Goal: Entertainment & Leisure: Consume media (video, audio)

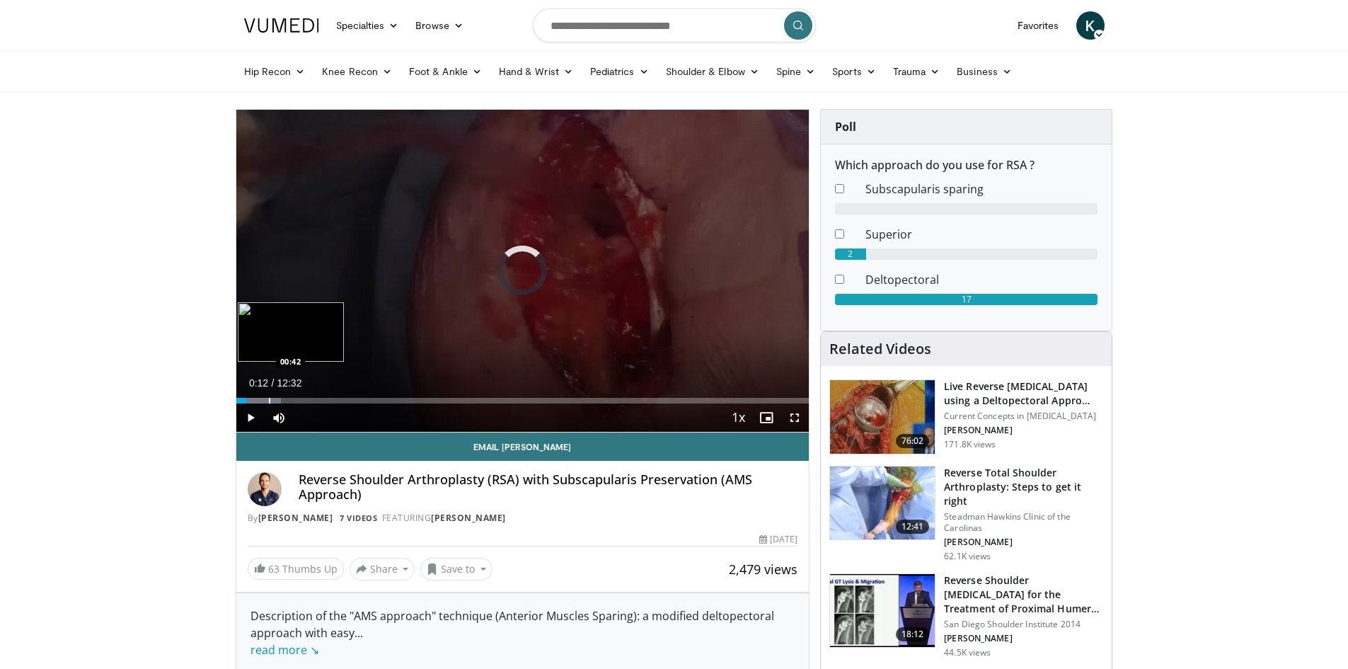
click at [269, 398] on div "Progress Bar" at bounding box center [269, 401] width 1 height 6
click at [794, 419] on span "Video Player" at bounding box center [794, 417] width 28 height 28
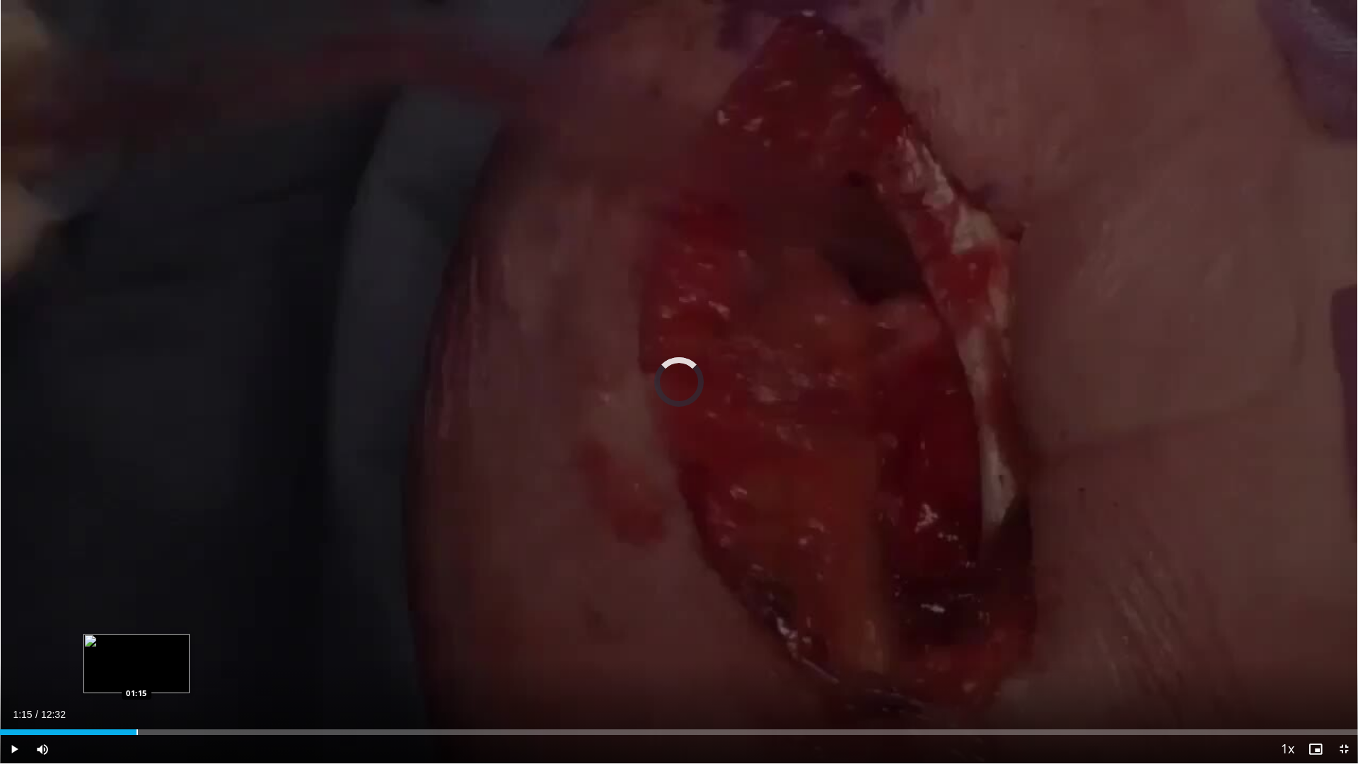
click at [137, 668] on div "Progress Bar" at bounding box center [137, 732] width 1 height 6
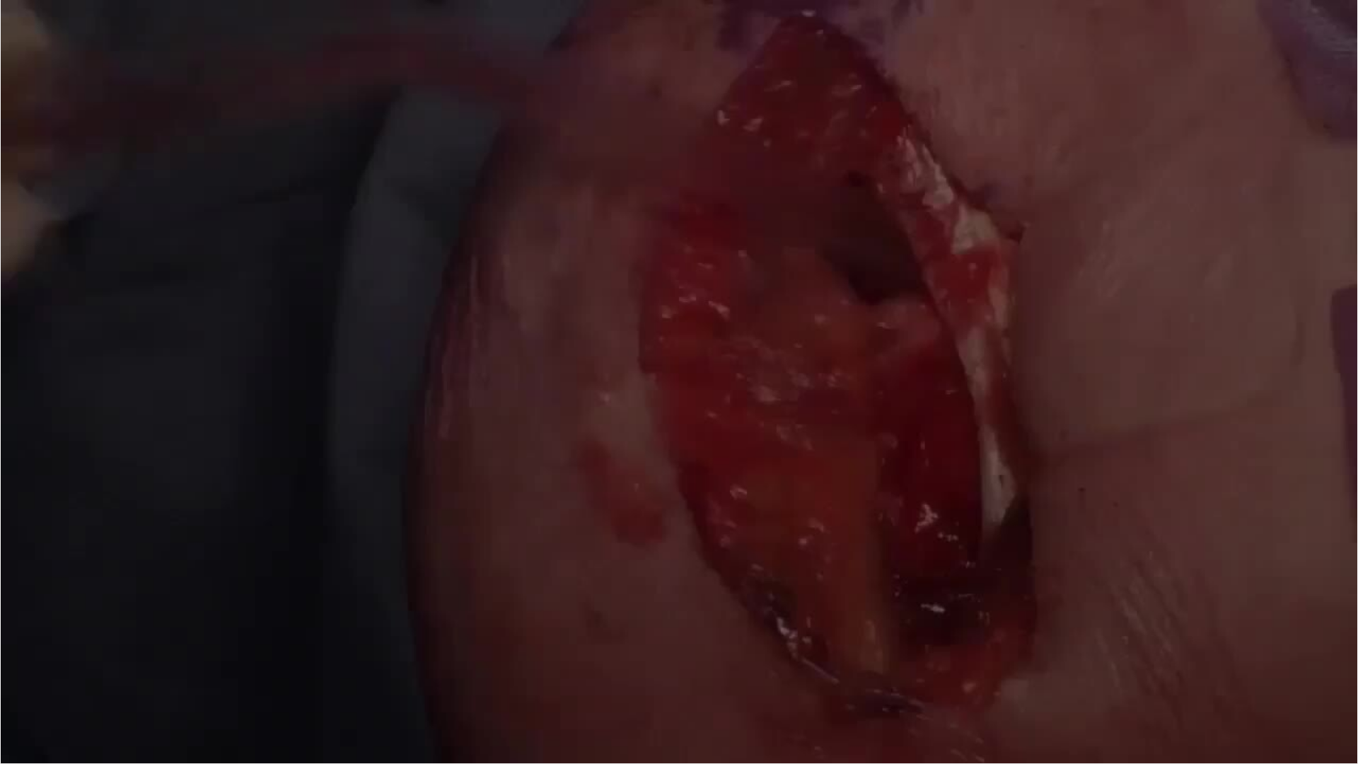
click at [200, 668] on video-js "**********" at bounding box center [679, 382] width 1358 height 764
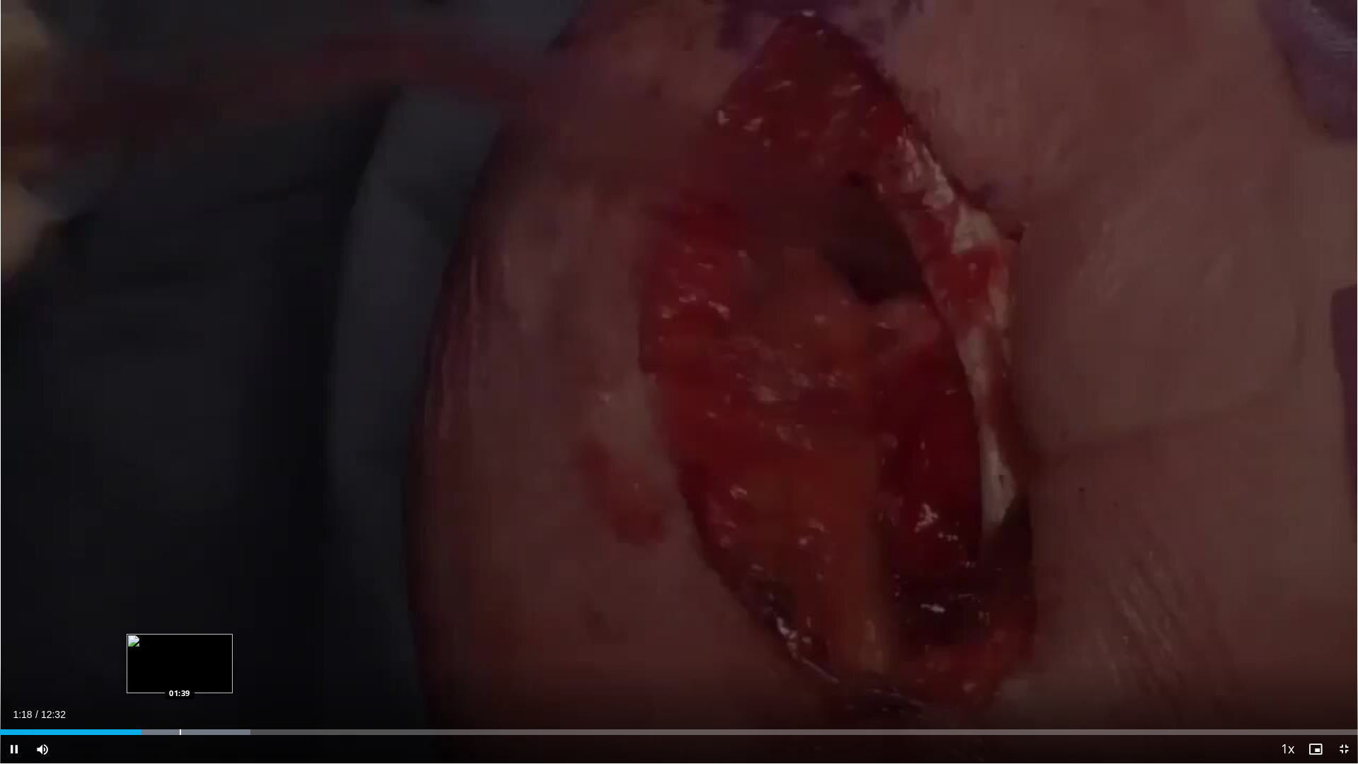
click at [180, 668] on div "Progress Bar" at bounding box center [180, 732] width 1 height 6
click at [257, 668] on div "Loaded : 22.41% 01:44 02:22" at bounding box center [679, 728] width 1358 height 13
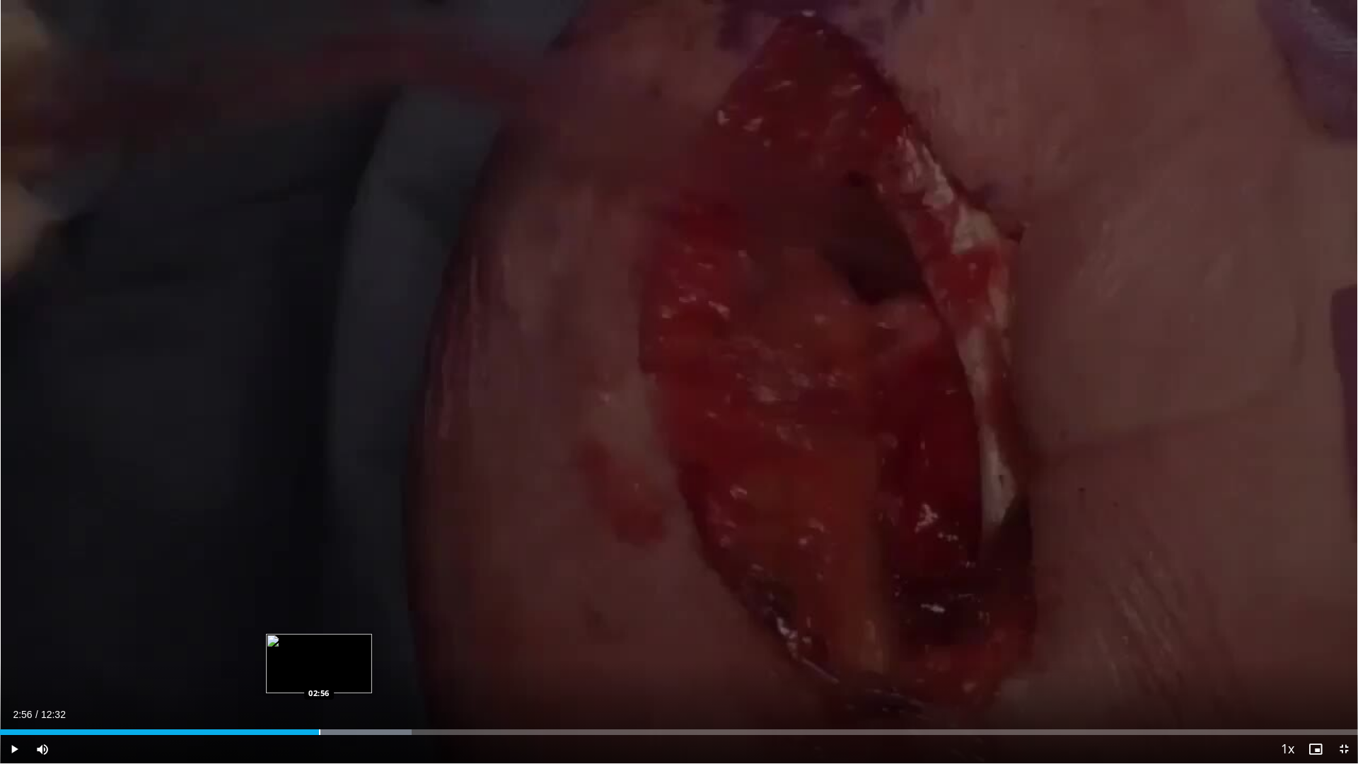
click at [319, 668] on div "Progress Bar" at bounding box center [319, 732] width 1 height 6
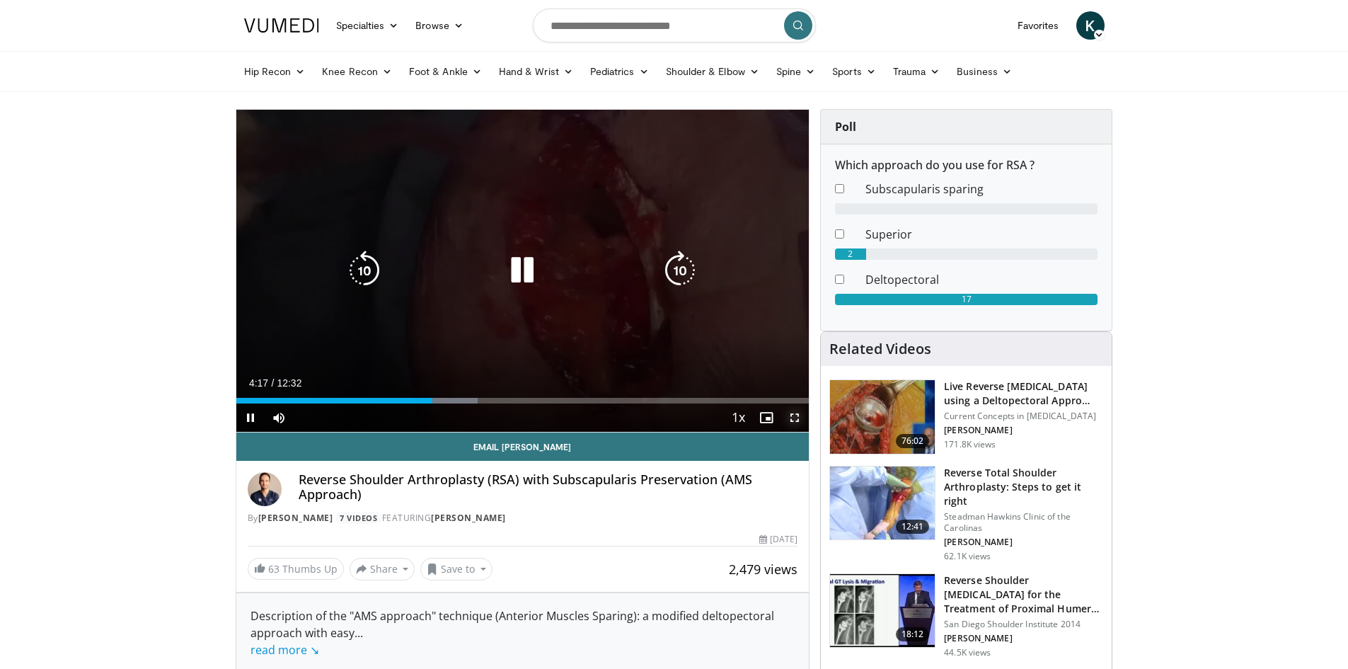
drag, startPoint x: 793, startPoint y: 420, endPoint x: 794, endPoint y: 481, distance: 61.6
click at [794, 420] on span "Video Player" at bounding box center [794, 417] width 28 height 28
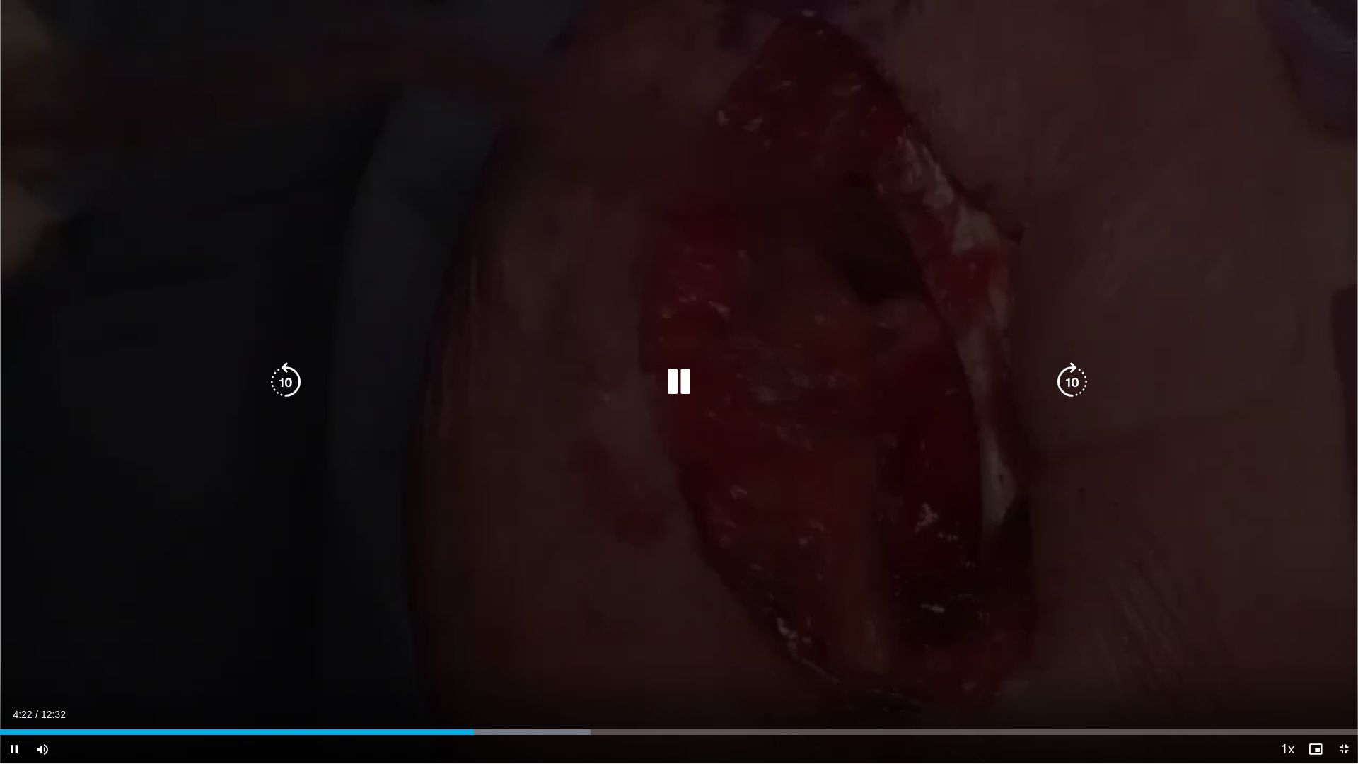
click at [994, 142] on div "10 seconds Tap to unmute" at bounding box center [679, 381] width 1358 height 763
click at [1256, 77] on div "10 seconds Tap to unmute" at bounding box center [679, 381] width 1358 height 763
click at [1210, 147] on div "10 seconds Tap to unmute" at bounding box center [679, 381] width 1358 height 763
drag, startPoint x: 1210, startPoint y: 147, endPoint x: 1269, endPoint y: 129, distance: 61.5
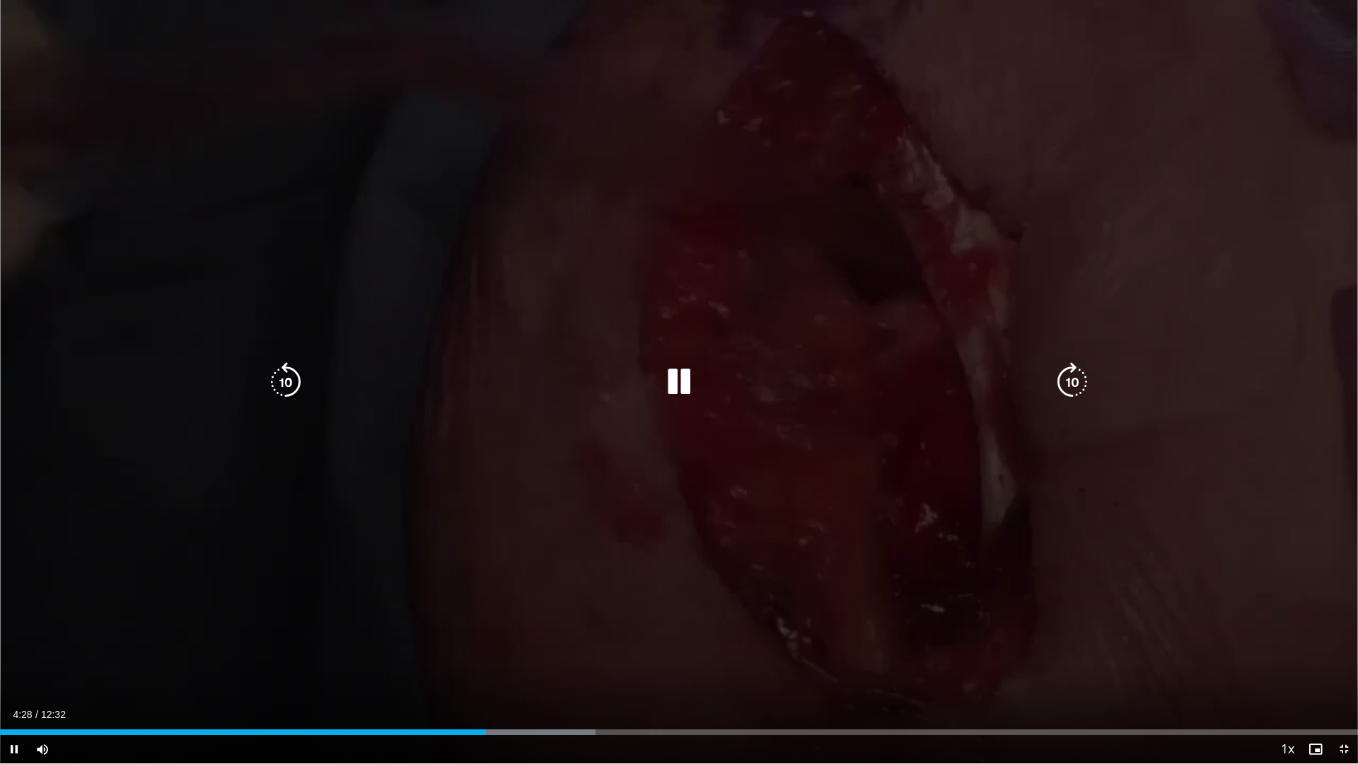
click at [1269, 129] on div "10 seconds Tap to unmute" at bounding box center [679, 381] width 1358 height 763
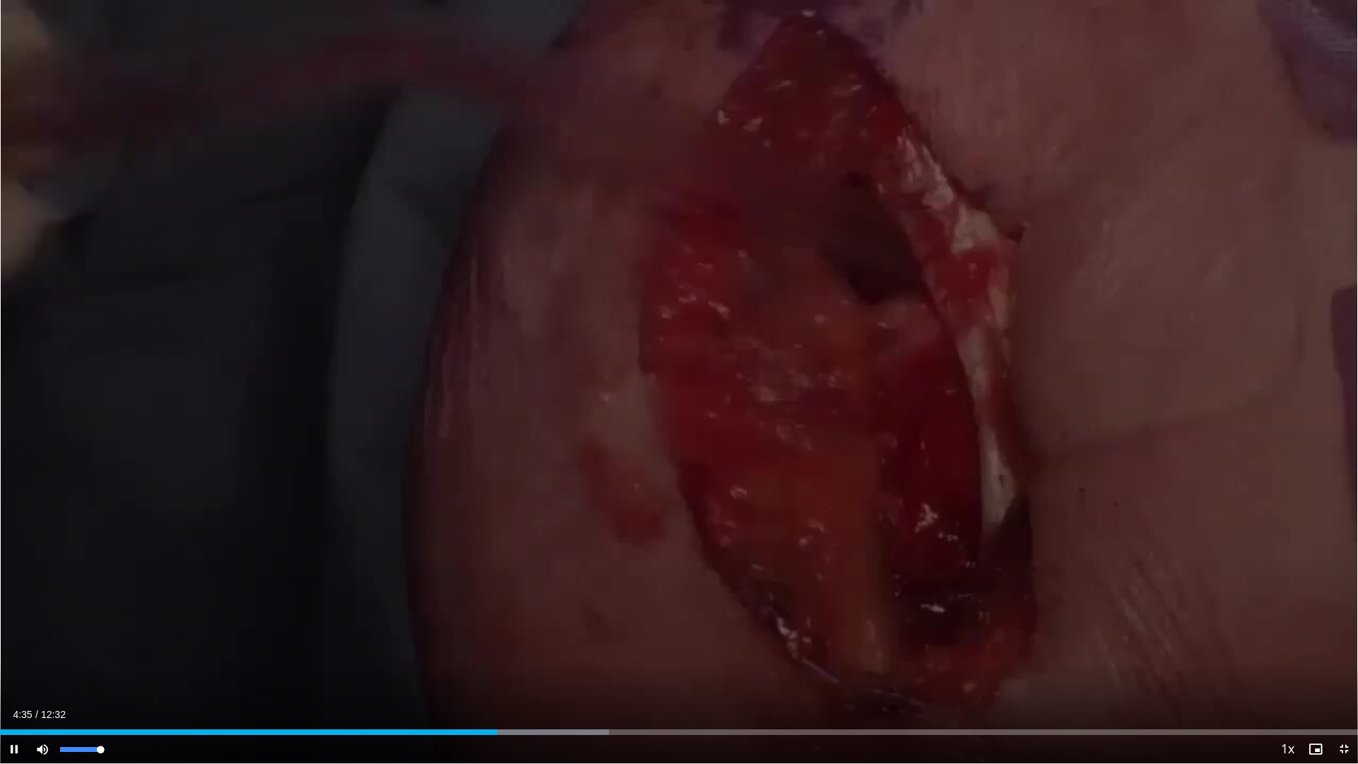
drag, startPoint x: 103, startPoint y: 752, endPoint x: 177, endPoint y: 753, distance: 74.3
click at [177, 668] on div "Current Time 4:35 / Duration 12:32 Pause Skip Backward Skip Forward Mute 100% L…" at bounding box center [679, 749] width 1358 height 28
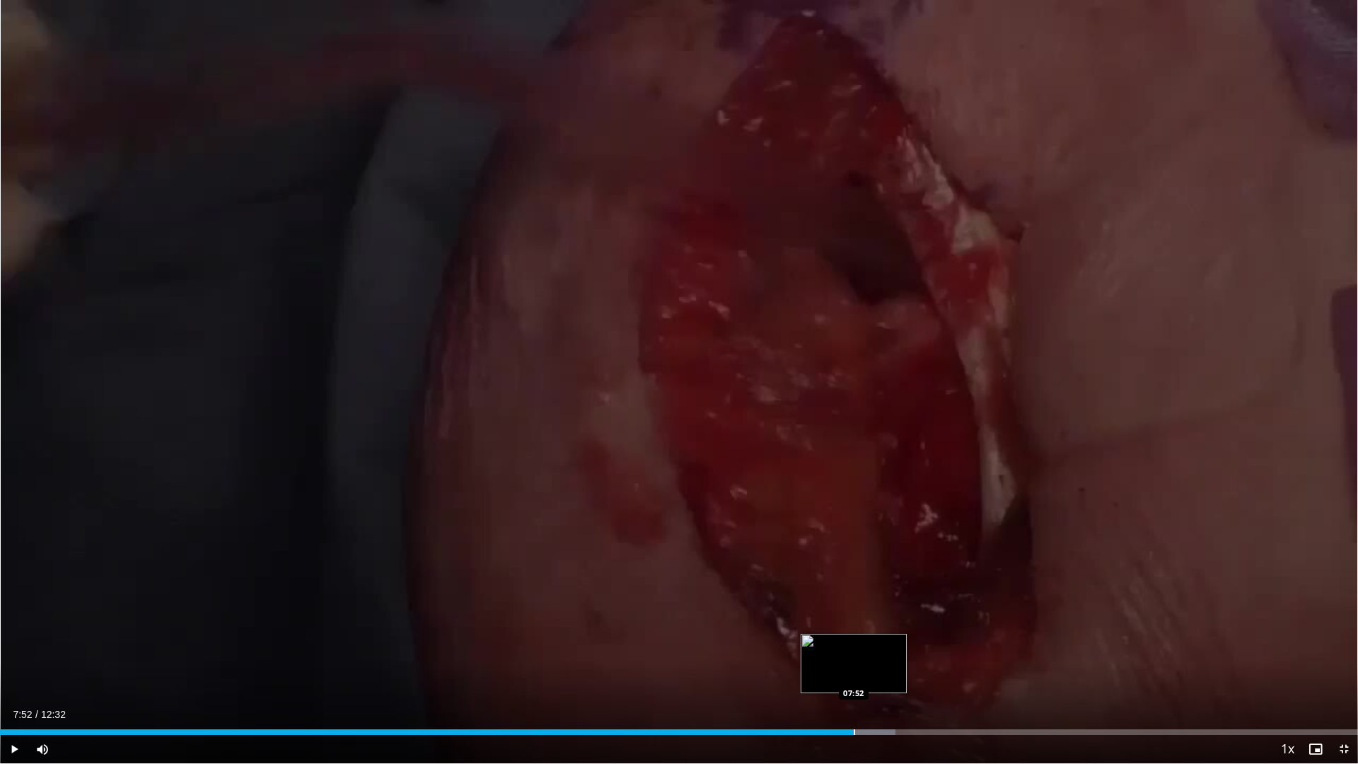
click at [853, 668] on div "Loaded : 65.94% 07:52 07:52" at bounding box center [679, 728] width 1358 height 13
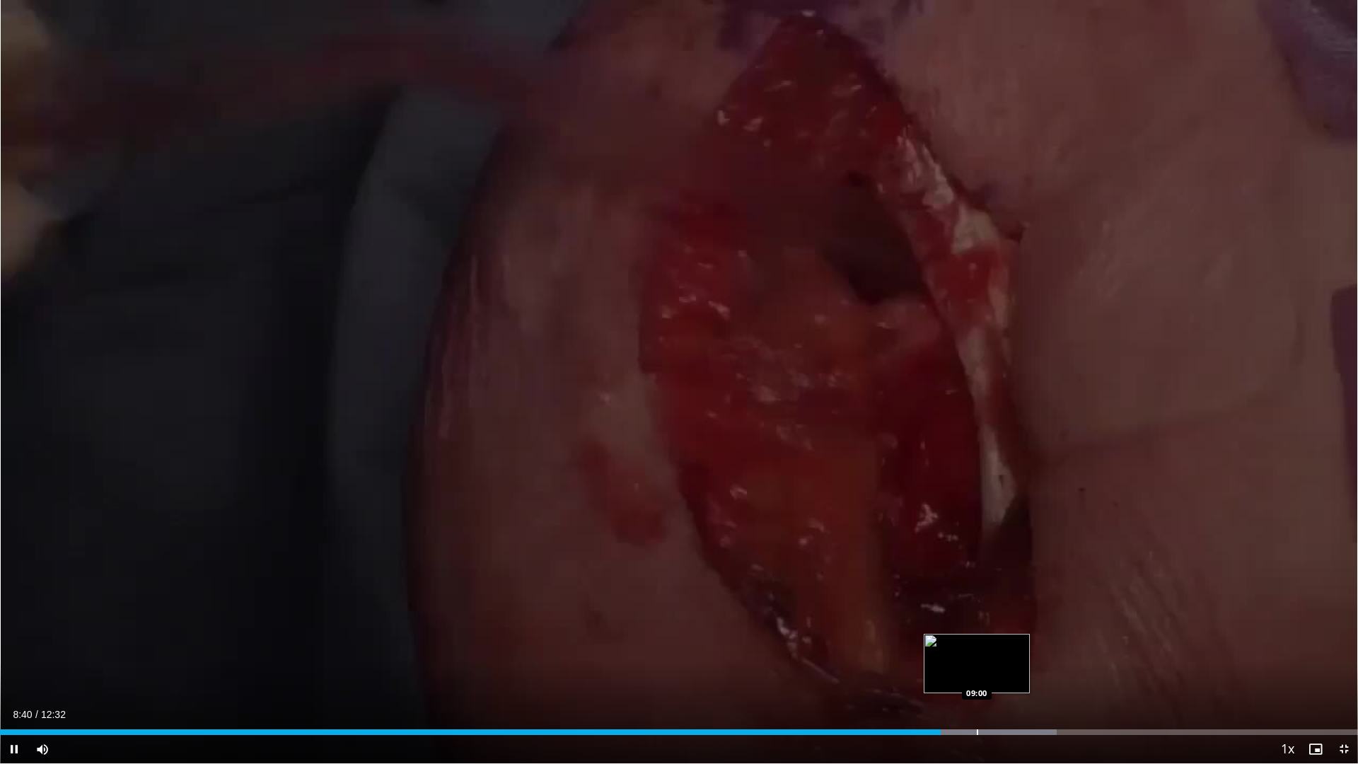
click at [977, 668] on div "Progress Bar" at bounding box center [977, 732] width 1 height 6
click at [1012, 668] on div "Loaded : 80.44% 09:05 09:20" at bounding box center [679, 728] width 1358 height 13
click at [1034, 668] on div "Loaded : 83.08% 09:23 09:32" at bounding box center [679, 728] width 1358 height 13
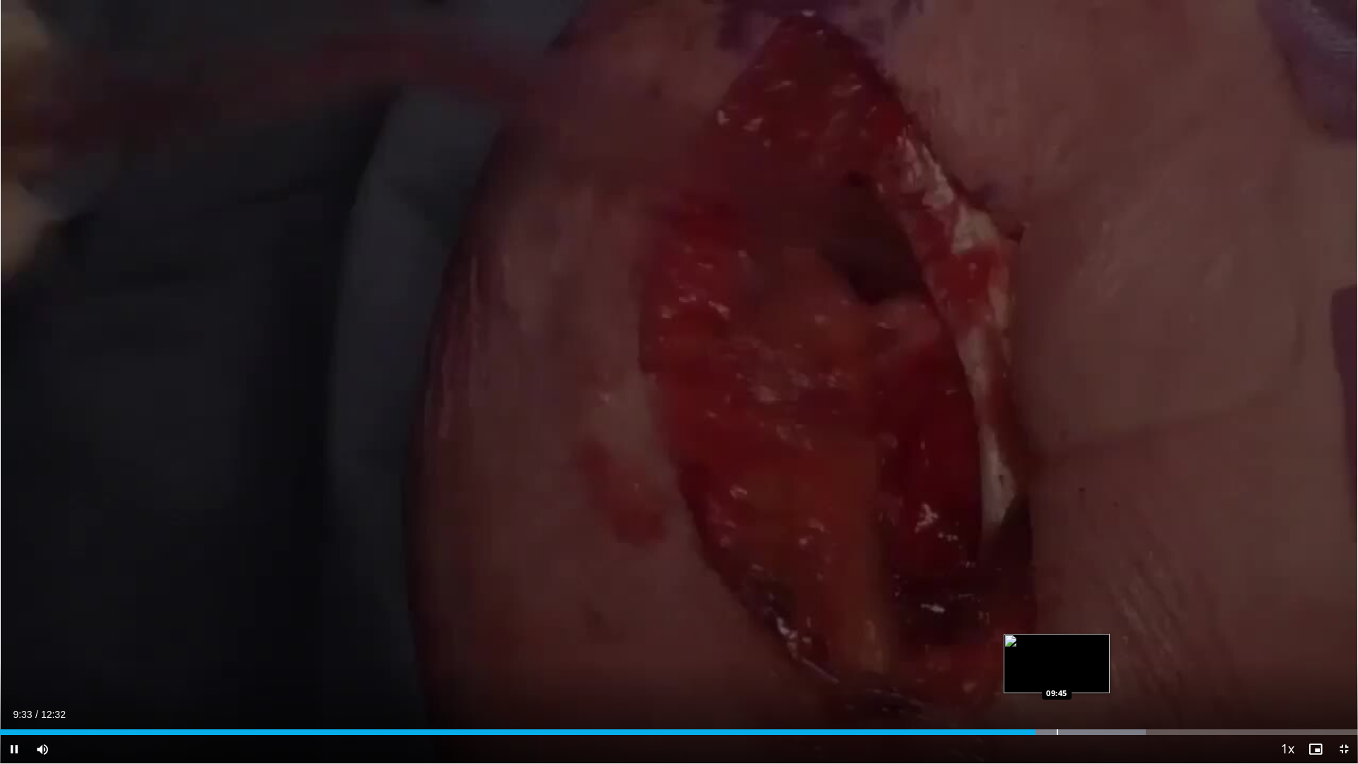
click at [1057, 668] on div "Progress Bar" at bounding box center [1057, 732] width 1 height 6
click at [1087, 668] on div "Progress Bar" at bounding box center [1087, 732] width 1 height 6
click at [1114, 668] on div "Progress Bar" at bounding box center [1114, 732] width 1 height 6
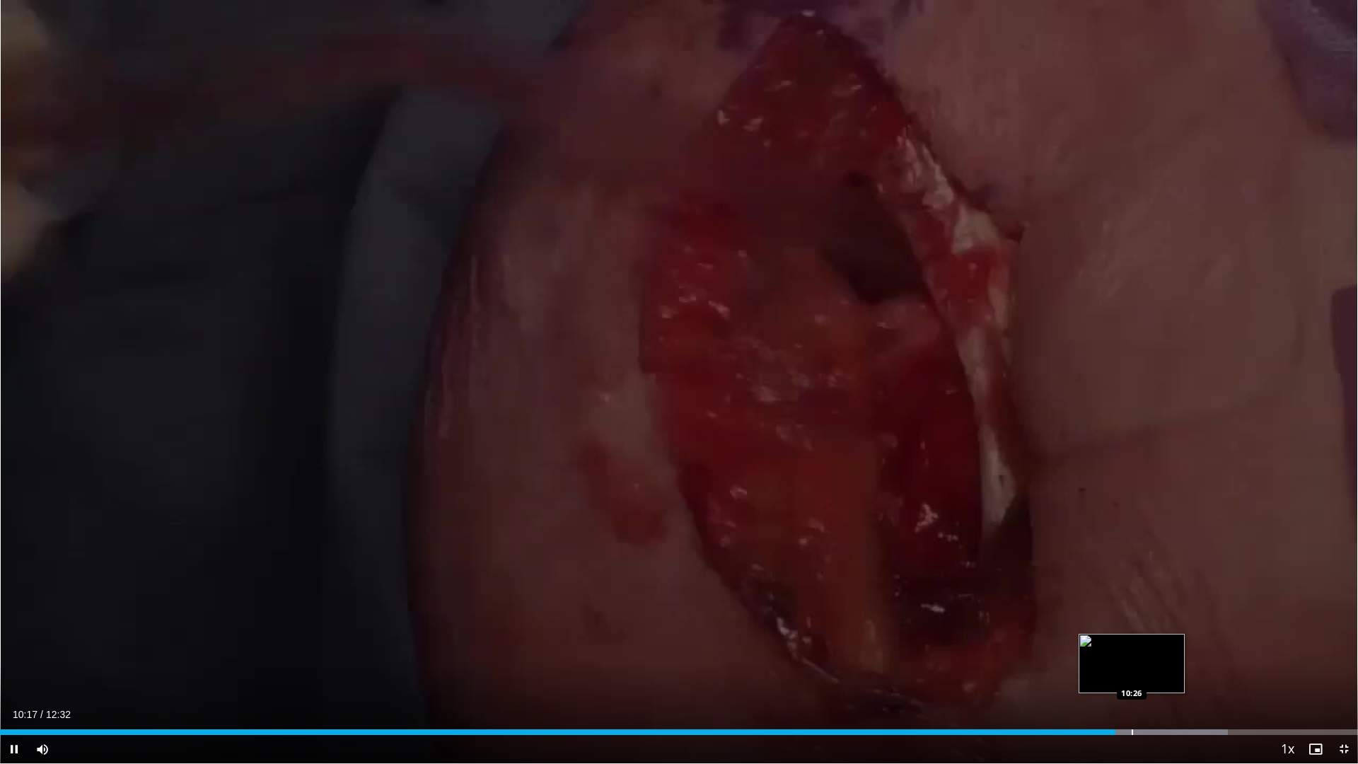
click at [1132, 668] on div "Progress Bar" at bounding box center [1132, 732] width 1 height 6
click at [1157, 668] on div "Progress Bar" at bounding box center [1157, 732] width 1 height 6
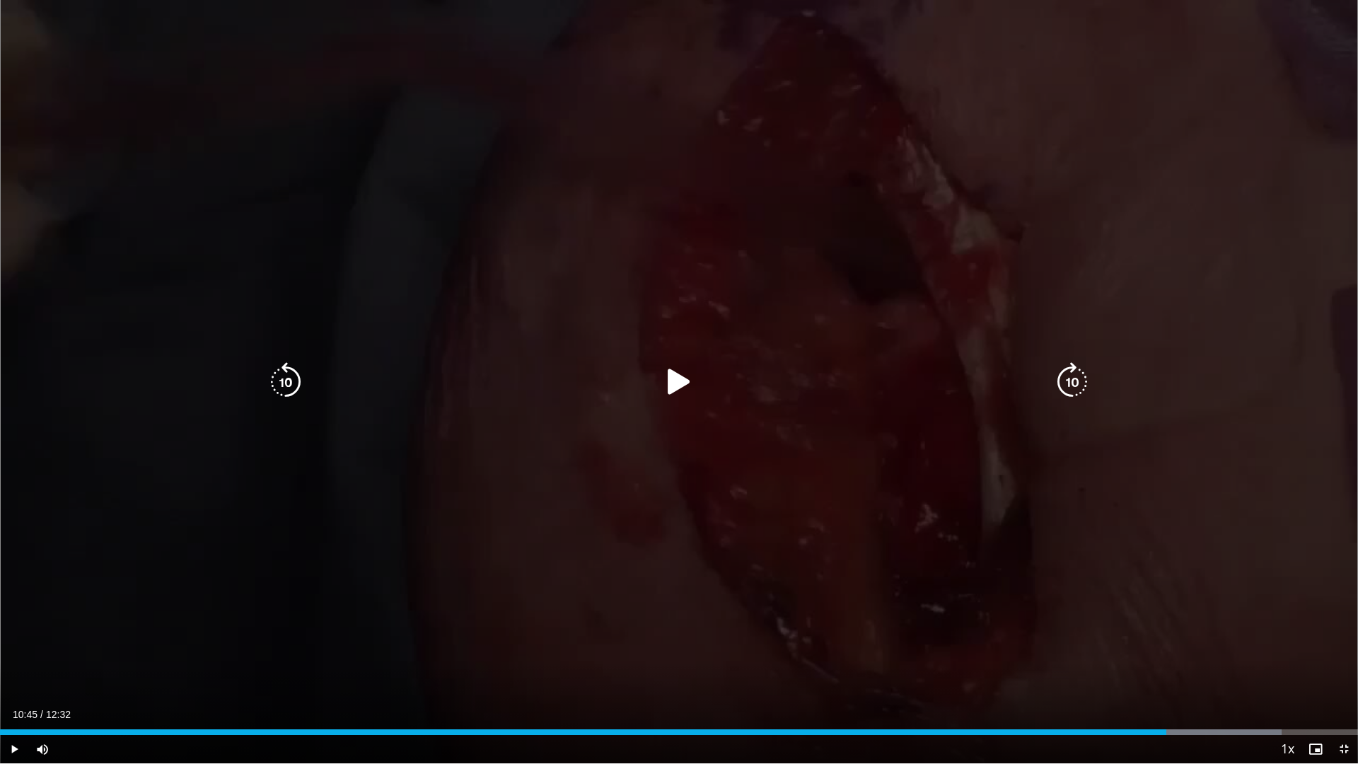
click at [1192, 668] on div "Loaded : 94.40% 10:45 11:00" at bounding box center [679, 728] width 1358 height 13
